Goal: Information Seeking & Learning: Learn about a topic

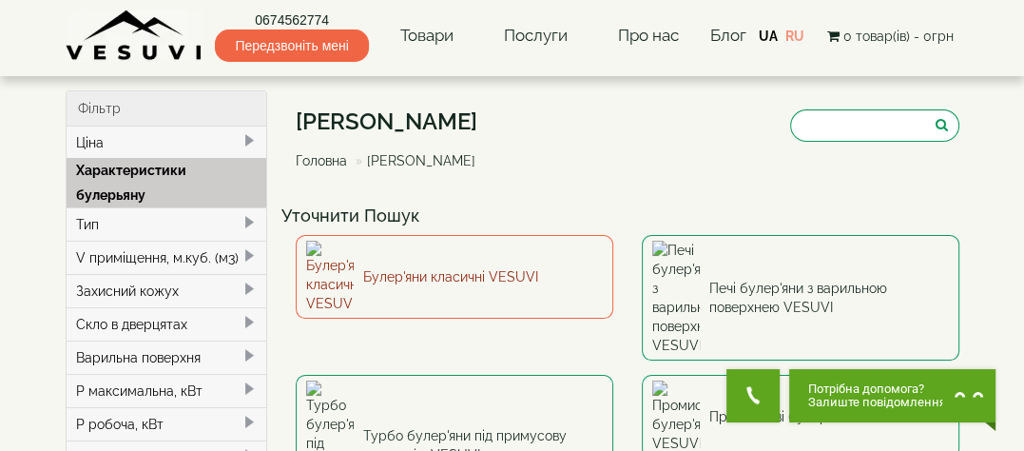
click at [328, 261] on img at bounding box center [330, 277] width 48 height 72
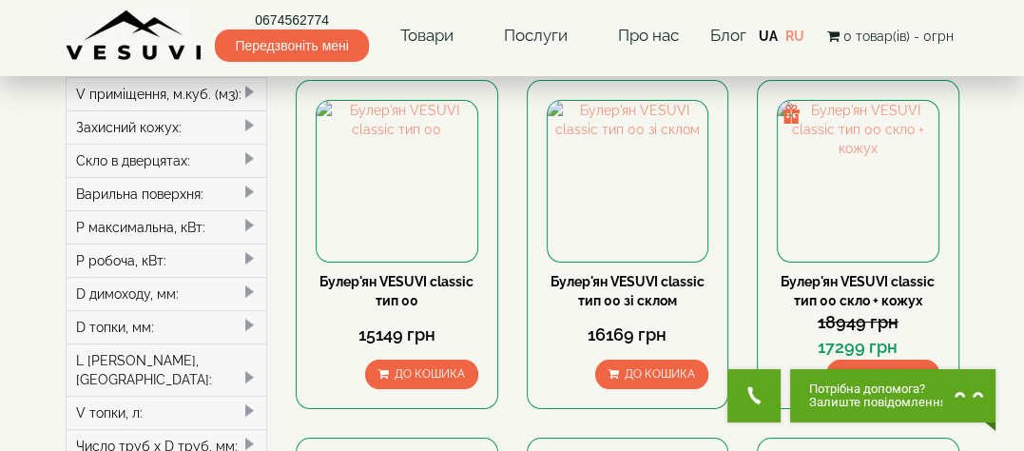
scroll to position [177, 0]
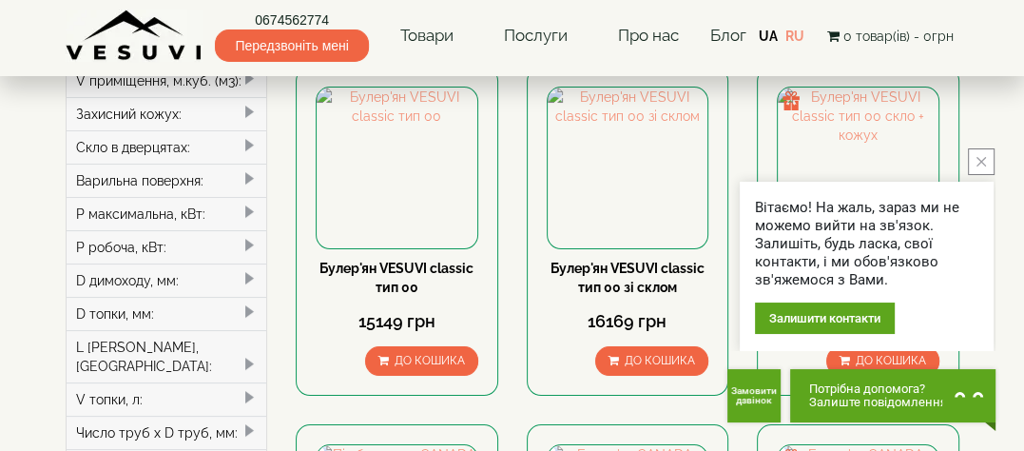
click at [982, 162] on icon "close button" at bounding box center [982, 162] width 10 height 10
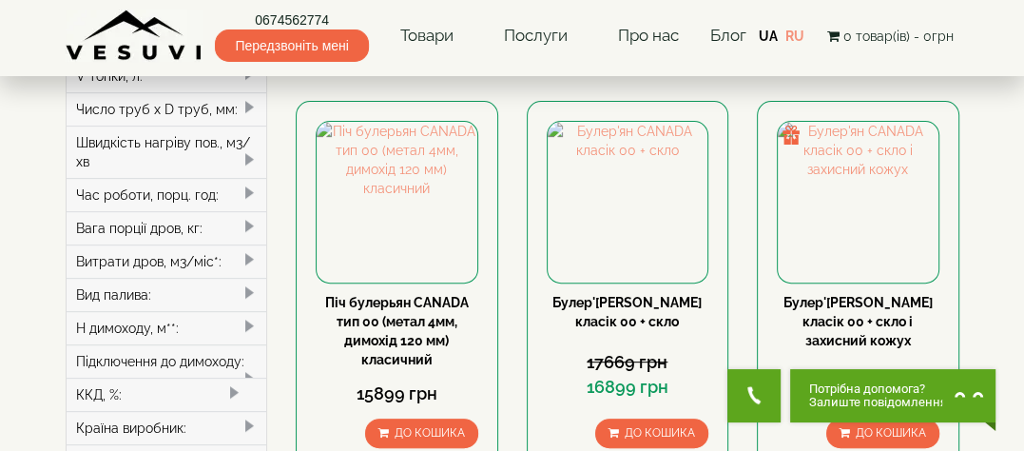
scroll to position [495, 0]
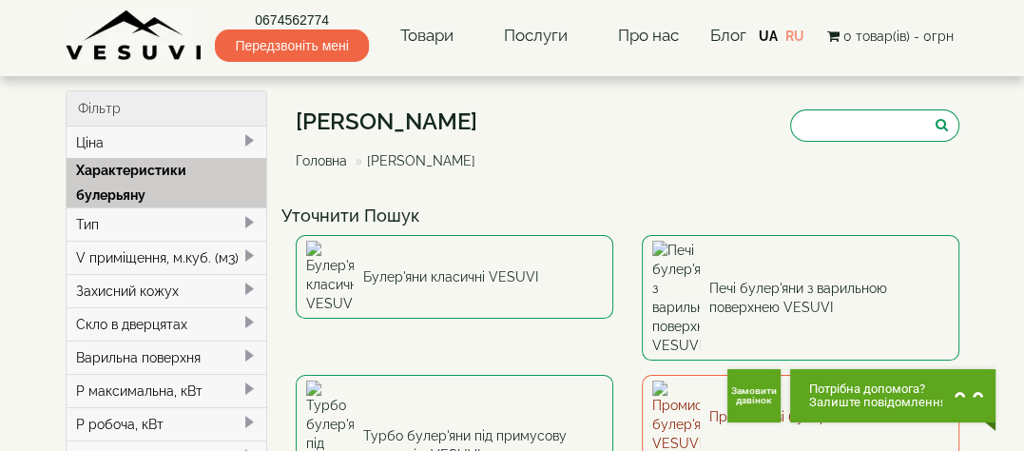
click at [768, 375] on link "Промислові булер'яни VESUVI" at bounding box center [801, 417] width 318 height 84
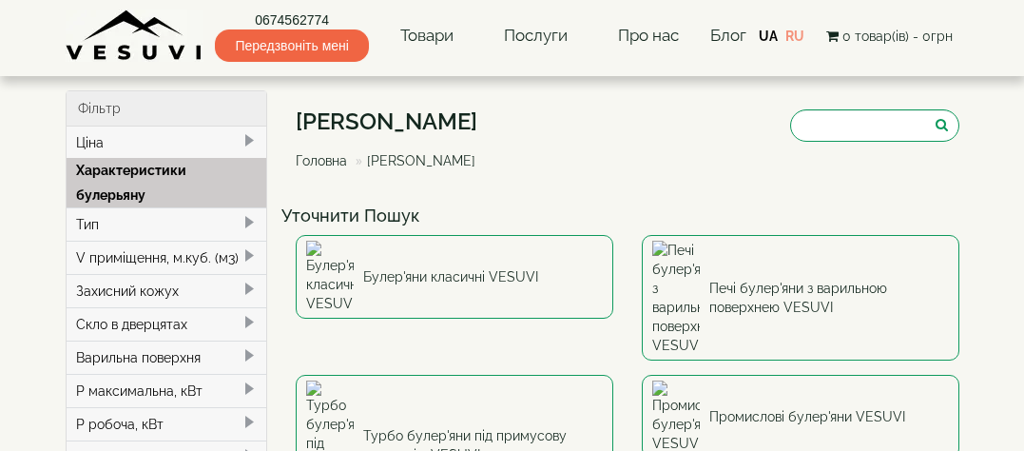
select select
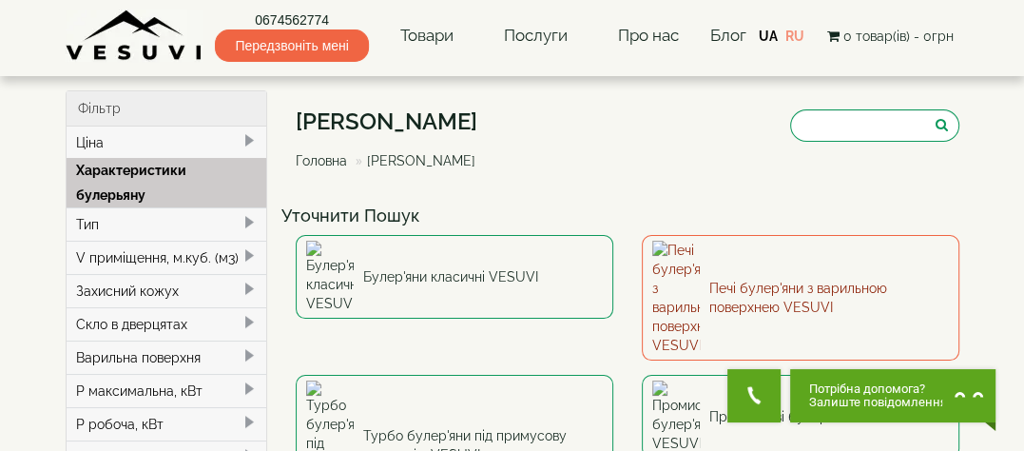
click at [689, 261] on img at bounding box center [676, 298] width 48 height 114
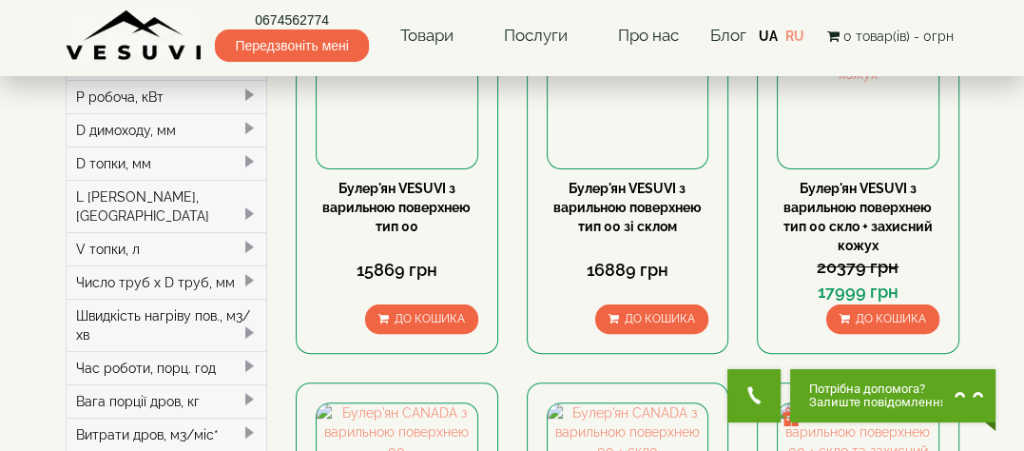
scroll to position [60, 0]
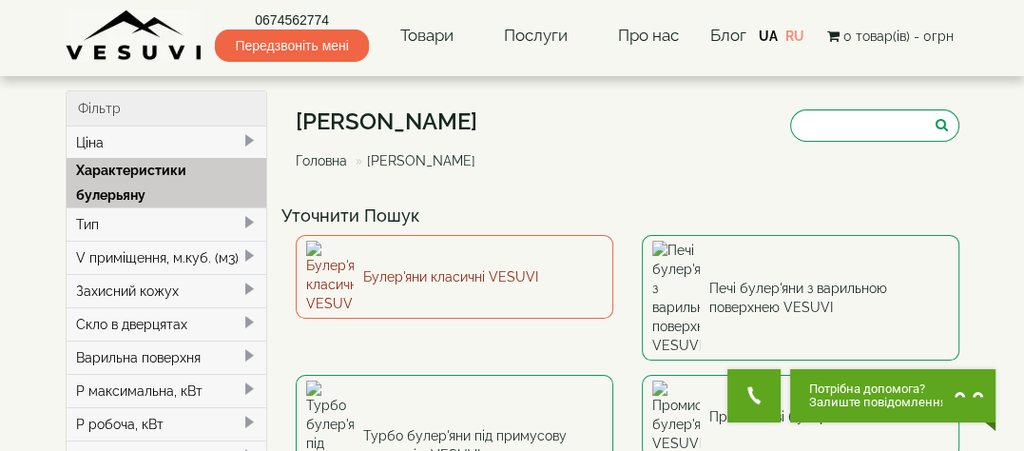
click at [427, 256] on link "Булер'яни класичні VESUVI" at bounding box center [455, 277] width 318 height 84
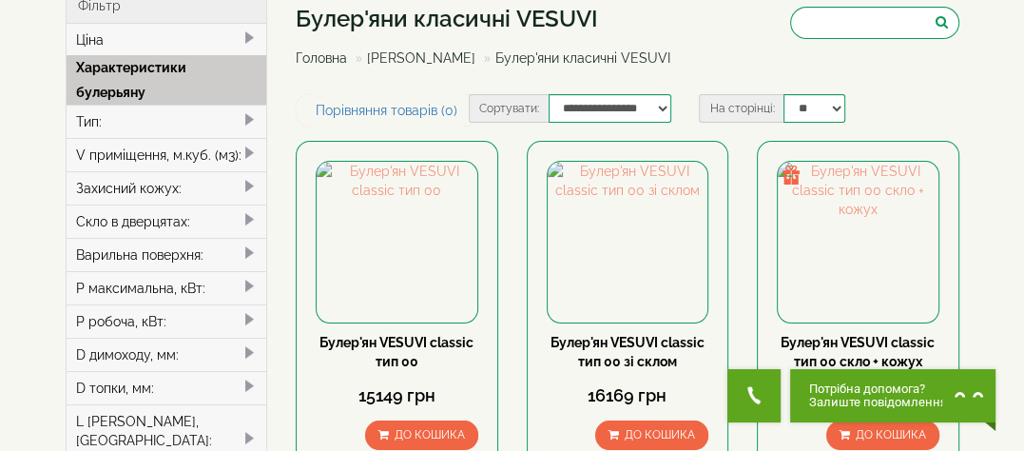
scroll to position [177, 0]
